Goal: Find specific page/section

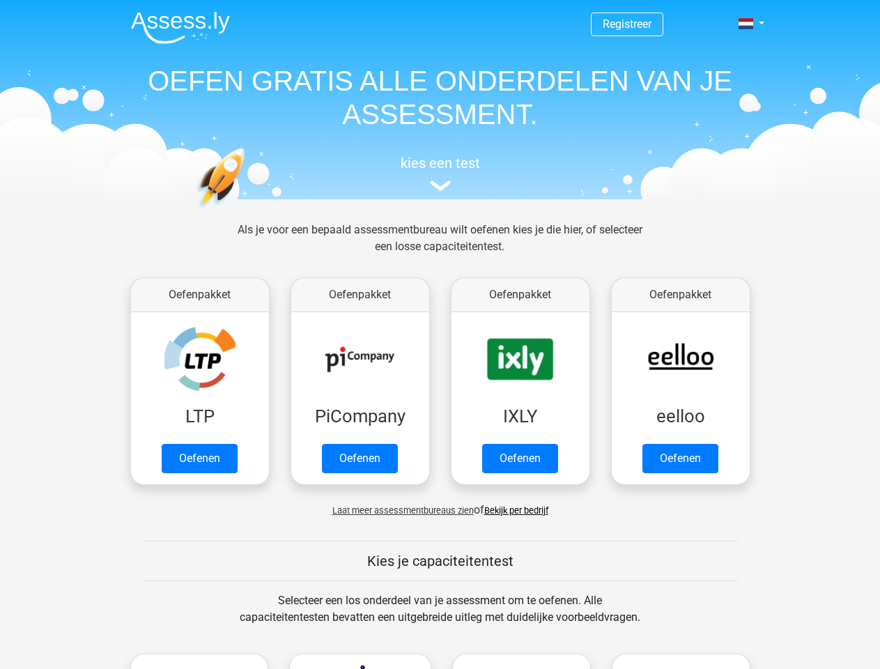
click at [747, 24] on span at bounding box center [746, 23] width 15 height 11
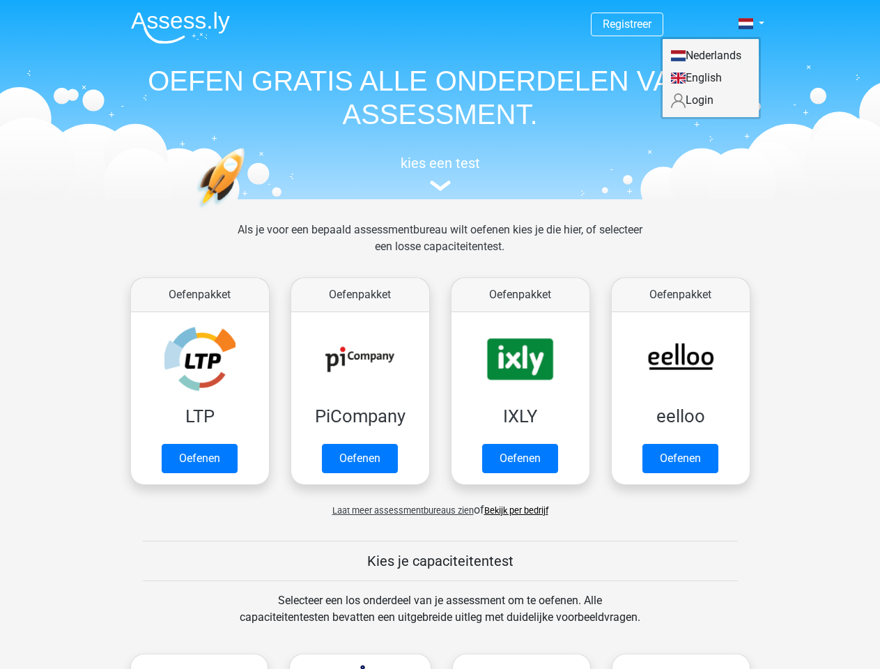
click at [401, 511] on span "Laat meer assessmentbureaus zien" at bounding box center [404, 510] width 142 height 10
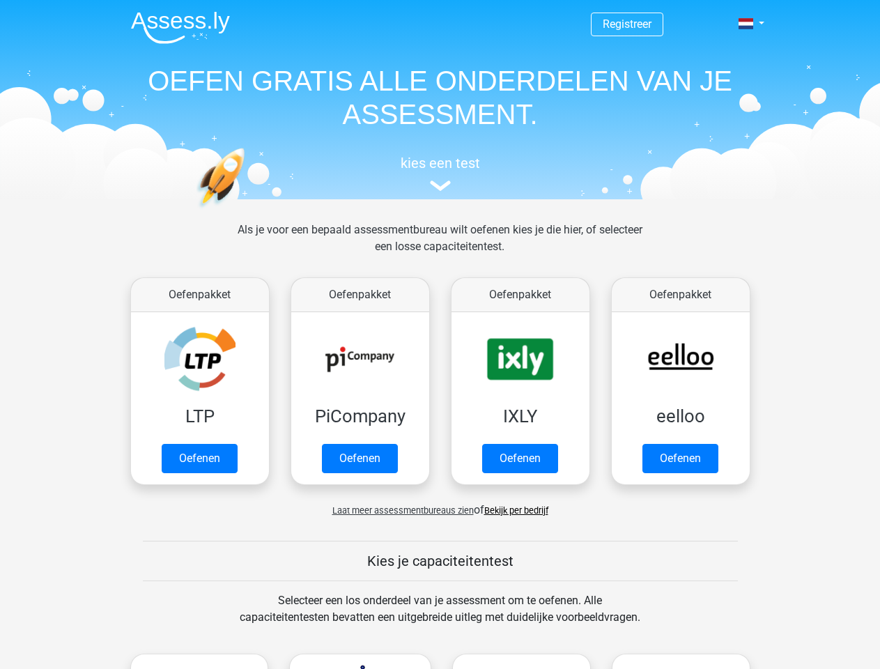
click at [747, 24] on span at bounding box center [746, 23] width 15 height 11
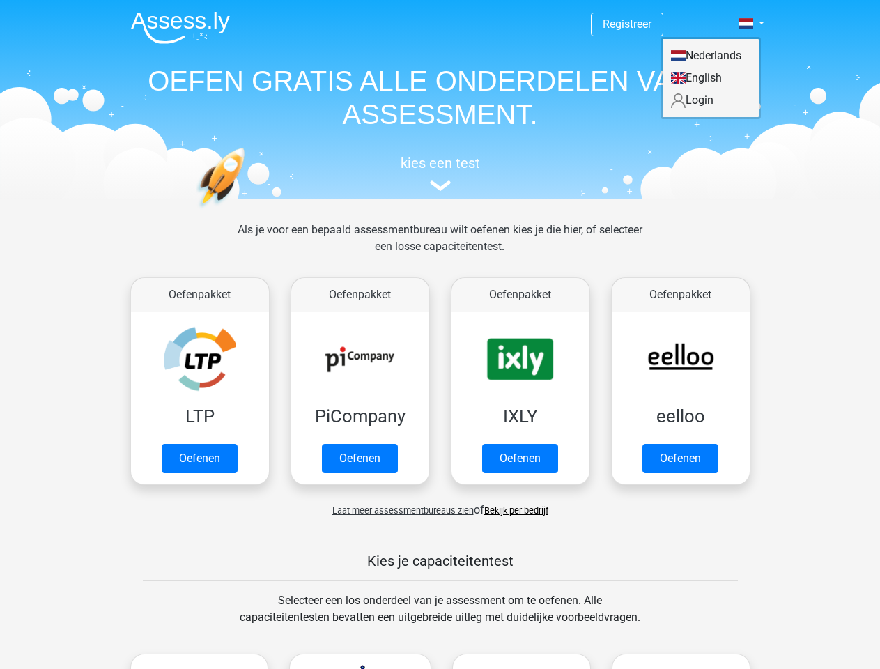
click at [399, 510] on span "Laat meer assessmentbureaus zien" at bounding box center [404, 510] width 142 height 10
